Goal: Task Accomplishment & Management: Manage account settings

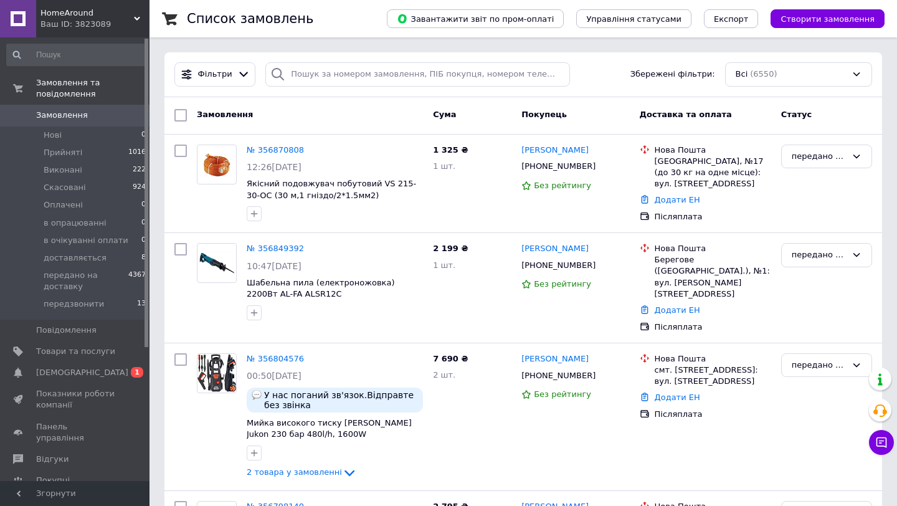
click at [74, 383] on link "Показники роботи компанії" at bounding box center [76, 399] width 153 height 32
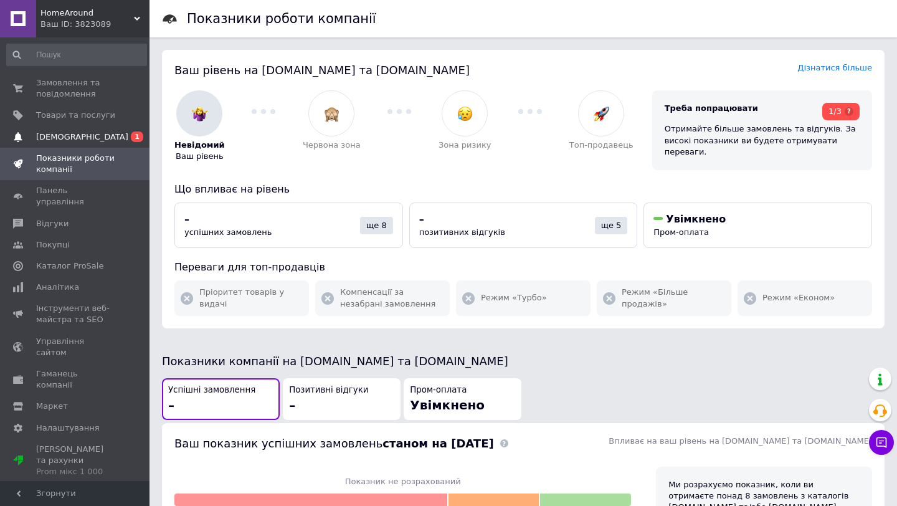
click at [85, 134] on span "[DEMOGRAPHIC_DATA]" at bounding box center [75, 136] width 79 height 11
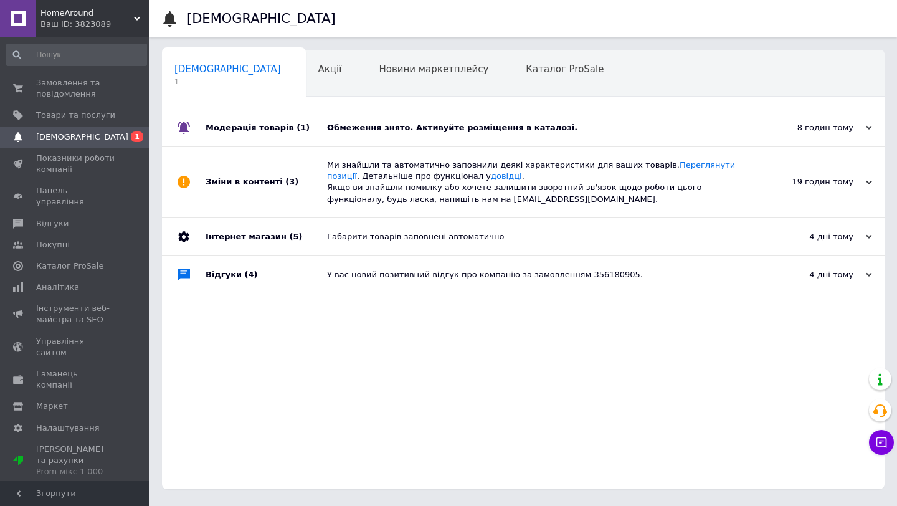
click at [282, 130] on div "Модерація товарів (1)" at bounding box center [267, 127] width 122 height 37
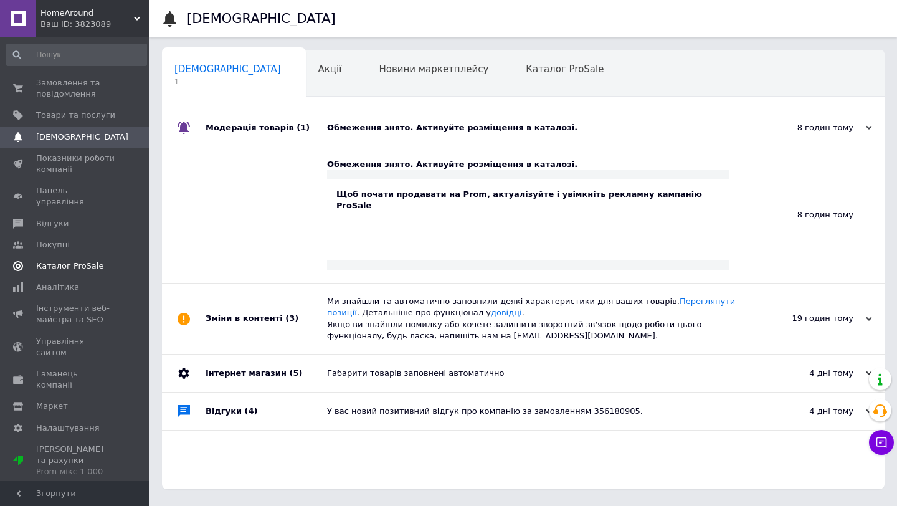
click at [61, 260] on span "Каталог ProSale" at bounding box center [69, 265] width 67 height 11
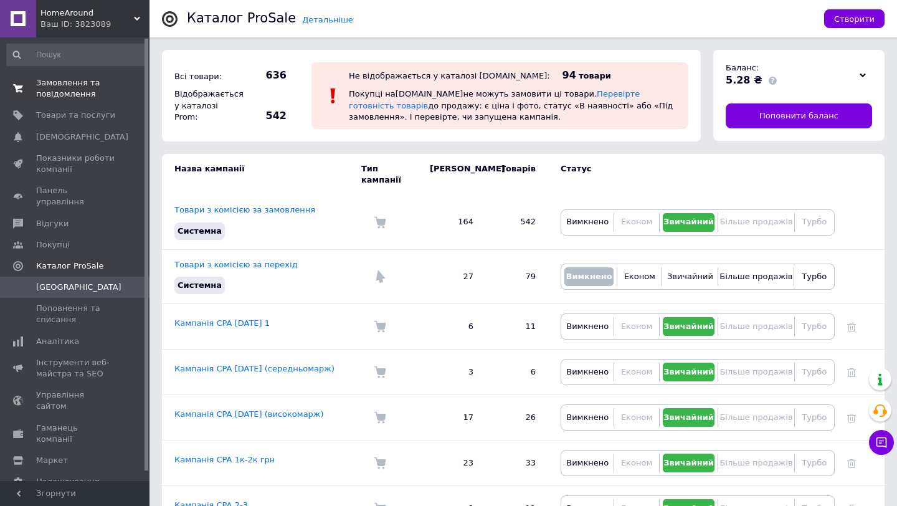
click at [92, 82] on span "Замовлення та повідомлення" at bounding box center [75, 88] width 79 height 22
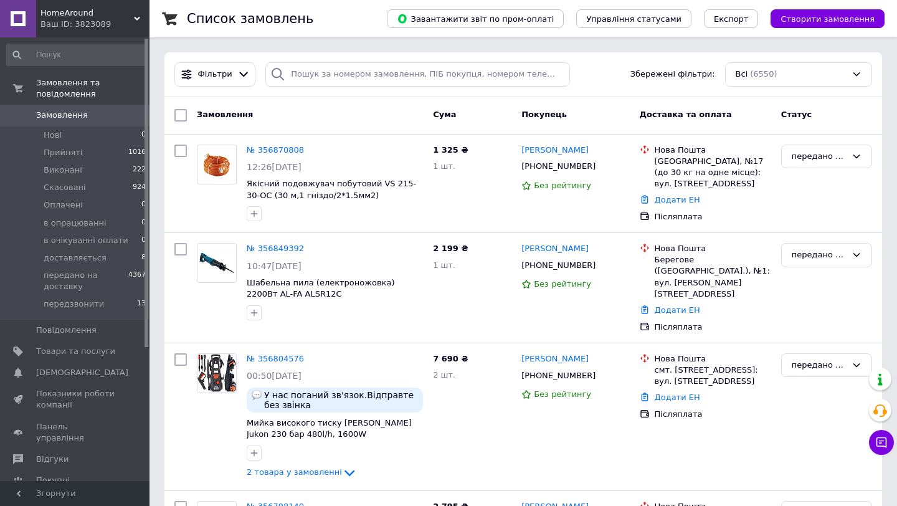
click at [75, 118] on span "Замовлення" at bounding box center [62, 115] width 52 height 11
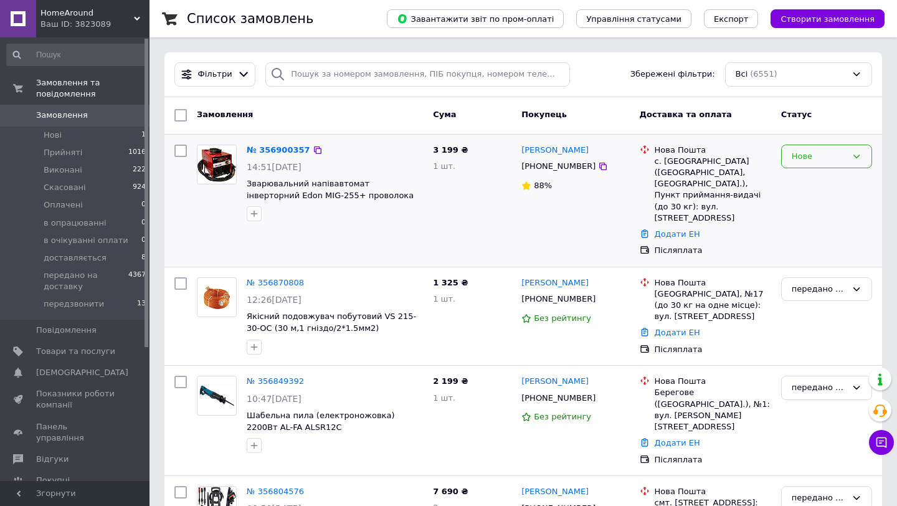
click at [806, 156] on div "Нове" at bounding box center [819, 156] width 55 height 13
click at [804, 178] on li "Прийнято" at bounding box center [827, 182] width 90 height 23
click at [537, 216] on div "[PERSON_NAME] [PHONE_NUMBER] 88%" at bounding box center [576, 201] width 118 height 122
click at [558, 166] on div "[PHONE_NUMBER]" at bounding box center [558, 166] width 79 height 16
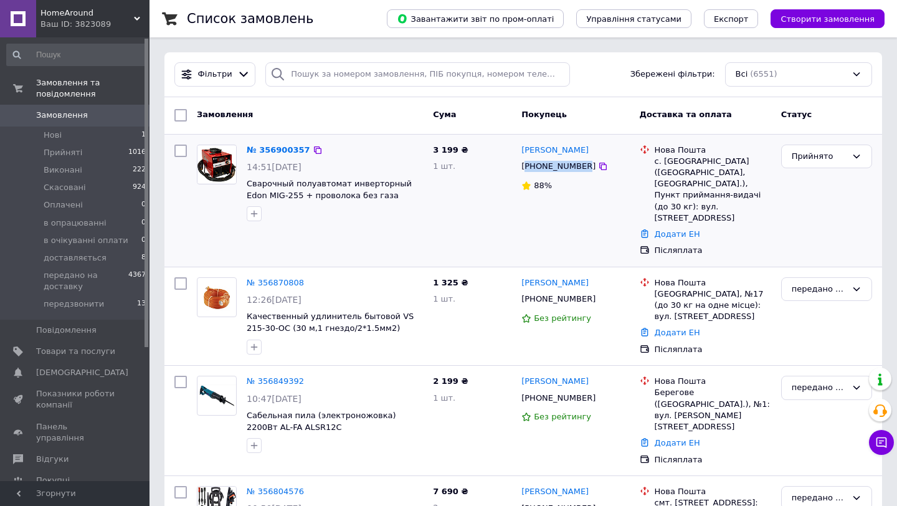
copy div "380983106298"
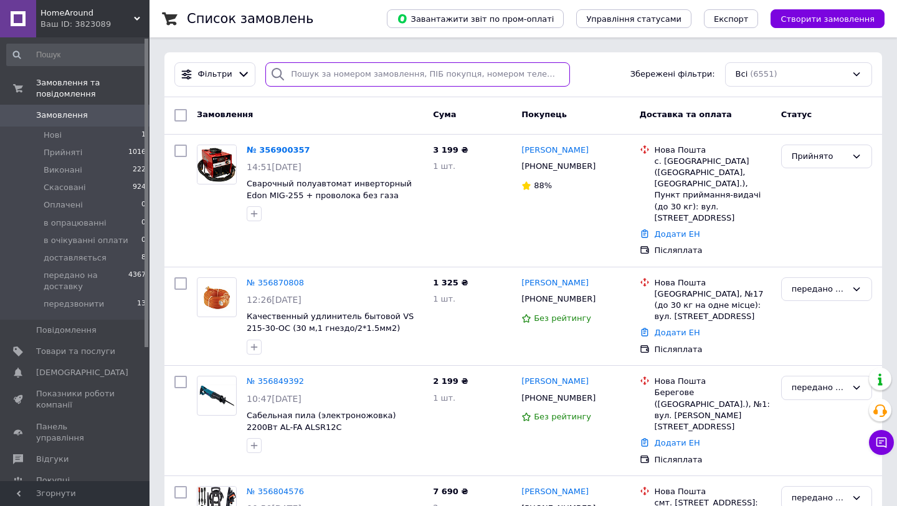
click at [472, 76] on input "search" at bounding box center [417, 74] width 305 height 24
paste input "380983106298"
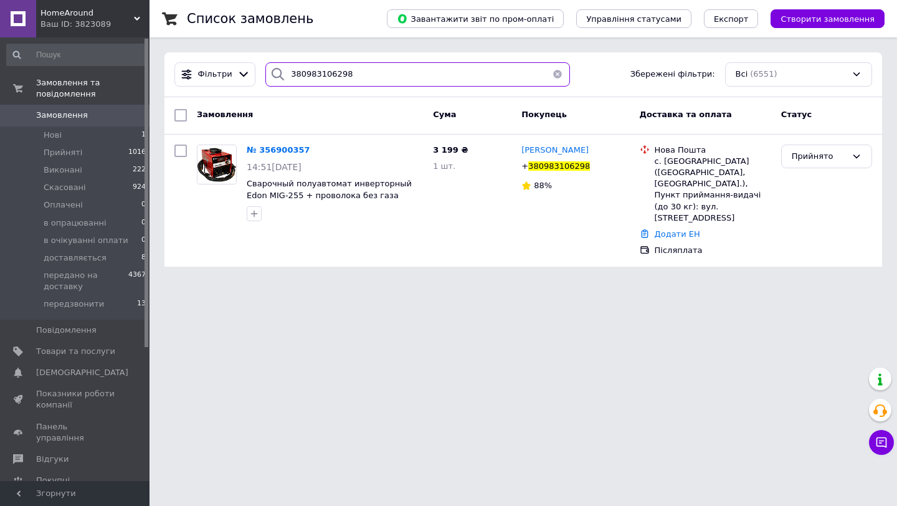
type input "380983106298"
click at [112, 113] on span "Замовлення" at bounding box center [75, 115] width 79 height 11
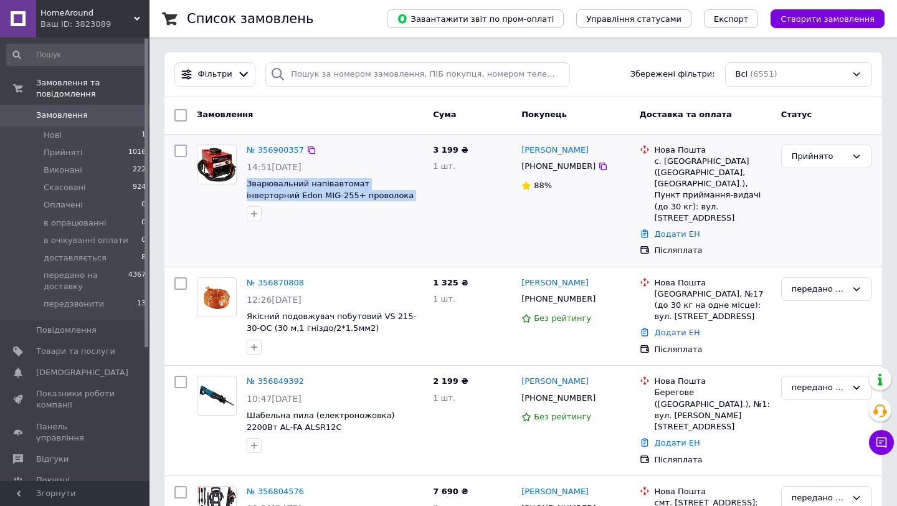
drag, startPoint x: 393, startPoint y: 194, endPoint x: 246, endPoint y: 186, distance: 147.3
click at [245, 186] on div "№ 356900357 14:51[DATE] Зварювальний напівавтомат інверторний Edon MIG-255+ про…" at bounding box center [335, 183] width 186 height 87
copy span "Зварювальний напівавтомат інверторний Edon MIG-255+ проволока без газу"
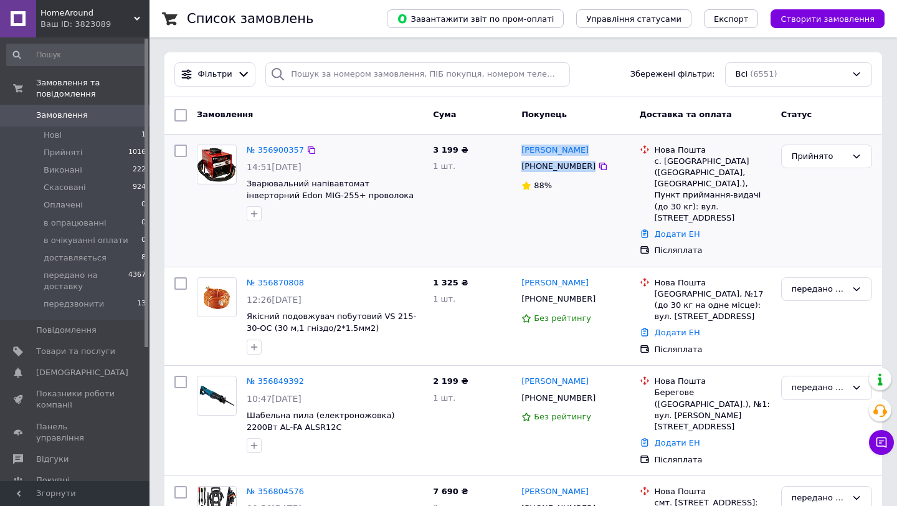
drag, startPoint x: 611, startPoint y: 165, endPoint x: 520, endPoint y: 151, distance: 91.4
click at [520, 151] on div "[PERSON_NAME] [PHONE_NUMBER] 88%" at bounding box center [576, 201] width 118 height 122
copy div "[PERSON_NAME] [PHONE_NUMBER]"
click at [553, 173] on div "[PHONE_NUMBER]" at bounding box center [558, 166] width 79 height 16
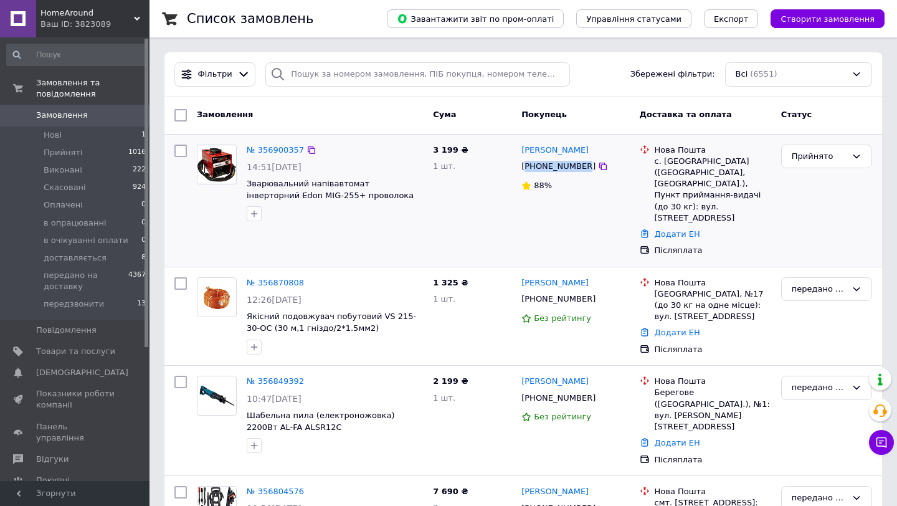
copy div "380983106298"
drag, startPoint x: 580, startPoint y: 148, endPoint x: 521, endPoint y: 147, distance: 59.2
click at [521, 147] on div "[PERSON_NAME]" at bounding box center [575, 150] width 110 height 14
copy link "[PERSON_NAME]"
click at [684, 165] on div "с. [GEOGRAPHIC_DATA] ([GEOGRAPHIC_DATA], [GEOGRAPHIC_DATA].), Пункт приймання-в…" at bounding box center [713, 190] width 117 height 68
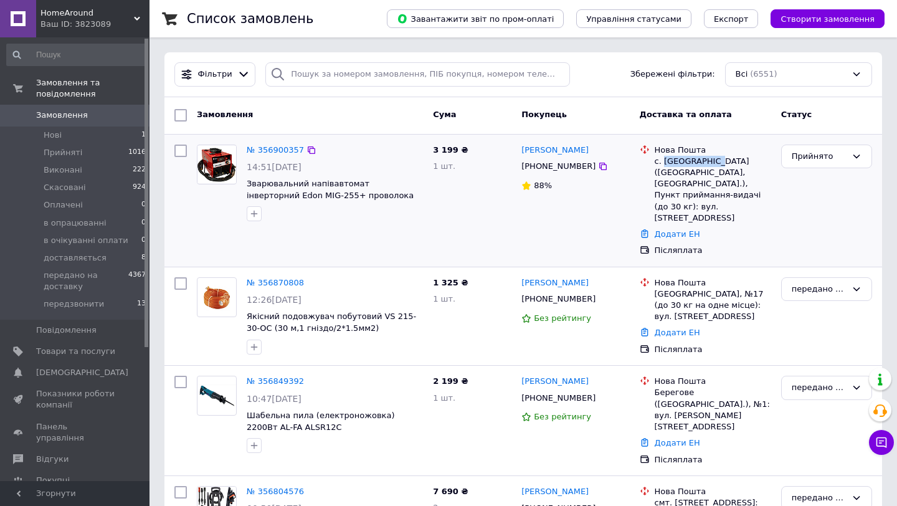
click at [684, 165] on div "с. [GEOGRAPHIC_DATA] ([GEOGRAPHIC_DATA], [GEOGRAPHIC_DATA].), Пункт приймання-в…" at bounding box center [713, 190] width 117 height 68
copy div "Виноградівка"
click at [818, 151] on div "Прийнято" at bounding box center [819, 156] width 55 height 13
click at [816, 236] on li "передано на доставку" at bounding box center [827, 234] width 90 height 36
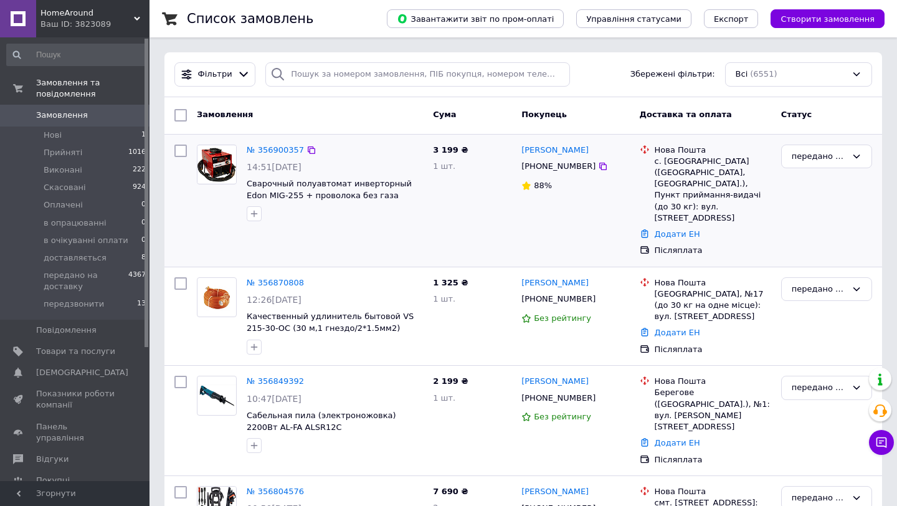
click at [491, 216] on div "3 199 ₴ 1 шт." at bounding box center [472, 201] width 88 height 122
click at [85, 116] on span "Замовлення" at bounding box center [75, 115] width 79 height 11
